Goal: Transaction & Acquisition: Purchase product/service

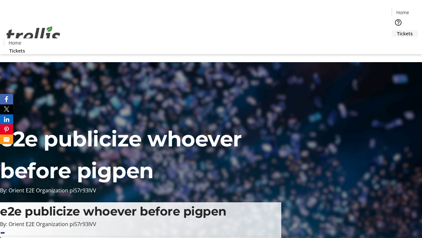
click at [397, 30] on span "Tickets" at bounding box center [405, 33] width 16 height 7
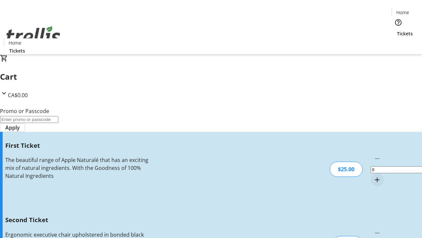
click at [373, 175] on mat-icon "Increment by one" at bounding box center [377, 179] width 8 height 8
type input "1"
type input "2"
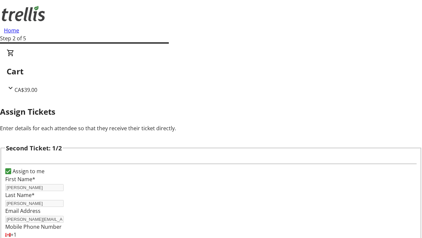
type input "[PERSON_NAME]"
type input "[PERSON_NAME][EMAIL_ADDRESS][PERSON_NAME][DOMAIN_NAME]"
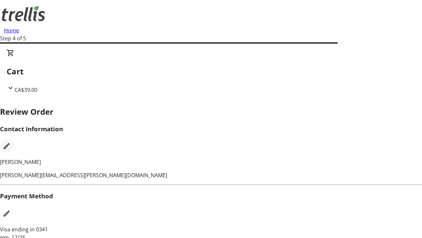
click at [11, 142] on mat-icon "Edit Contact Information" at bounding box center [7, 146] width 8 height 8
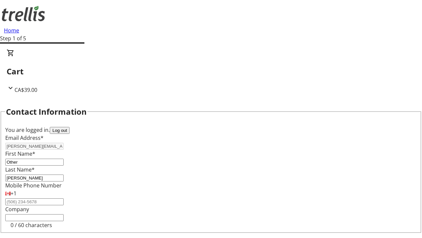
type input "Other"
type input "Name"
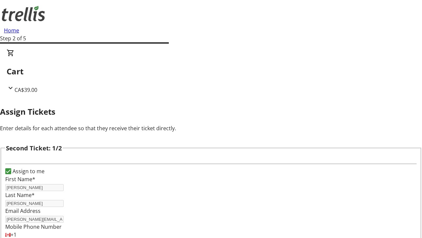
type input "New"
type input "Name"
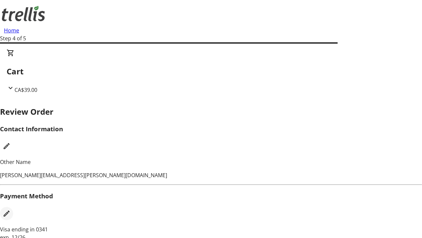
click at [11, 209] on mat-icon "Edit Payment Method" at bounding box center [7, 213] width 8 height 8
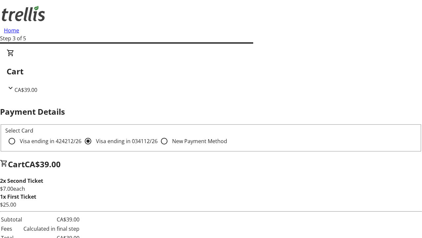
click at [18, 134] on input "Visa ending in 4242 12/26" at bounding box center [11, 140] width 13 height 13
radio input "true"
